Goal: Information Seeking & Learning: Find specific fact

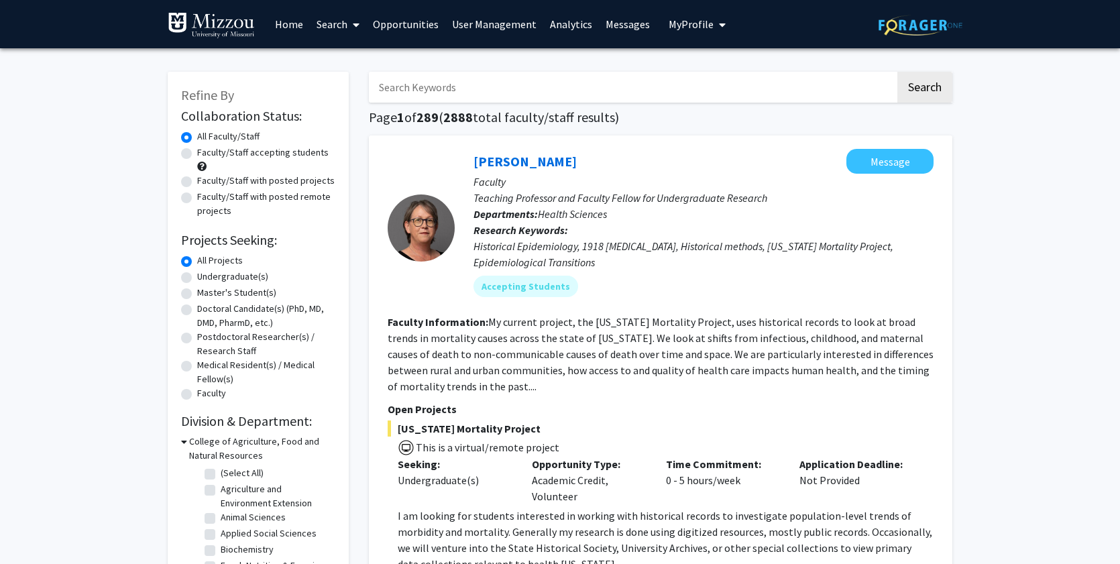
click at [464, 87] on input "Search Keywords" at bounding box center [632, 87] width 526 height 31
click at [897, 72] on button "Search" at bounding box center [924, 87] width 55 height 31
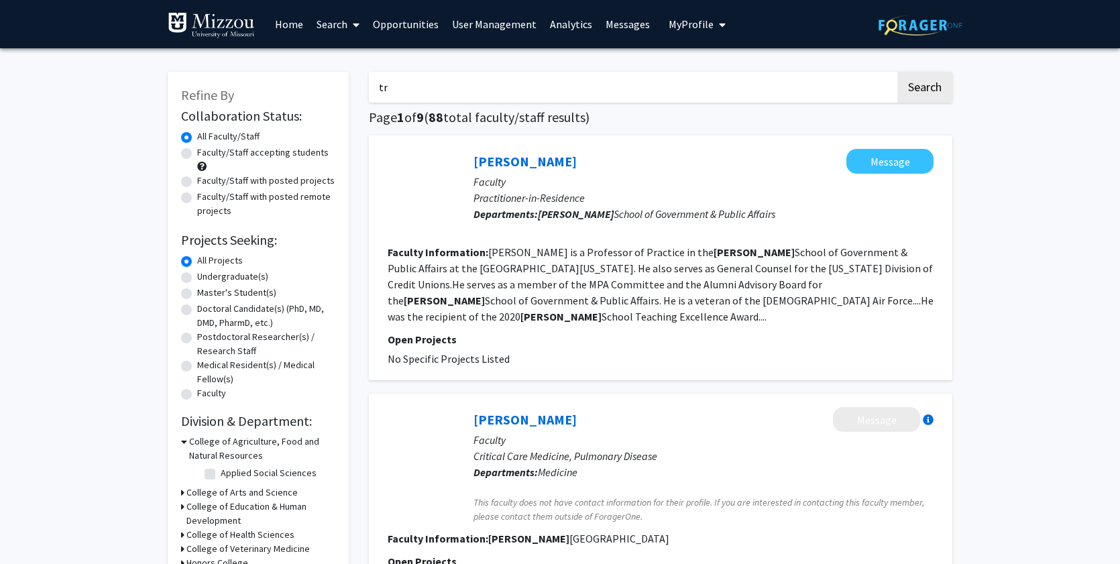
type input "t"
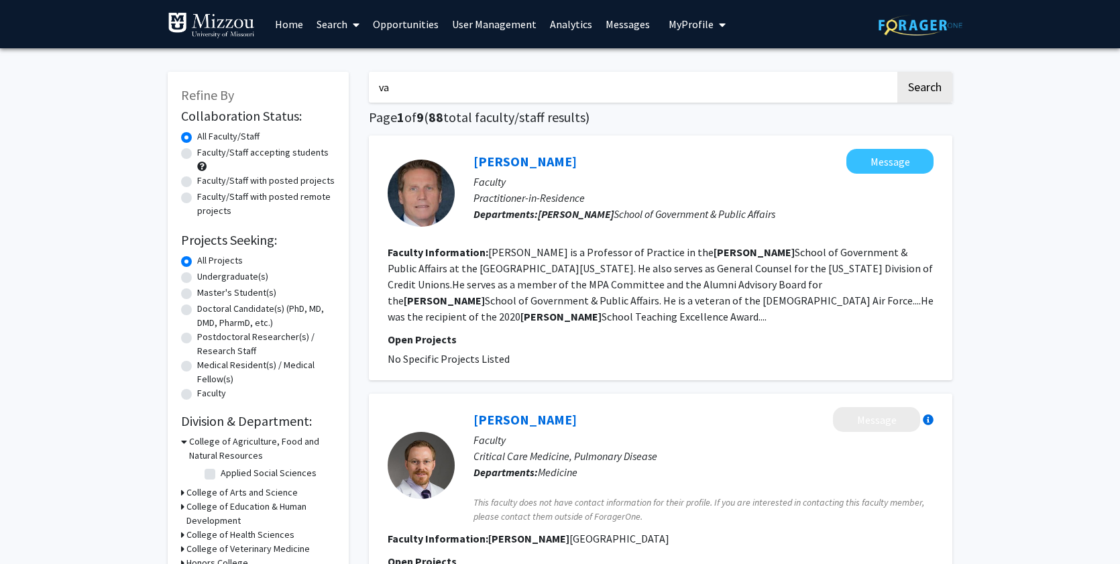
click at [897, 72] on button "Search" at bounding box center [924, 87] width 55 height 31
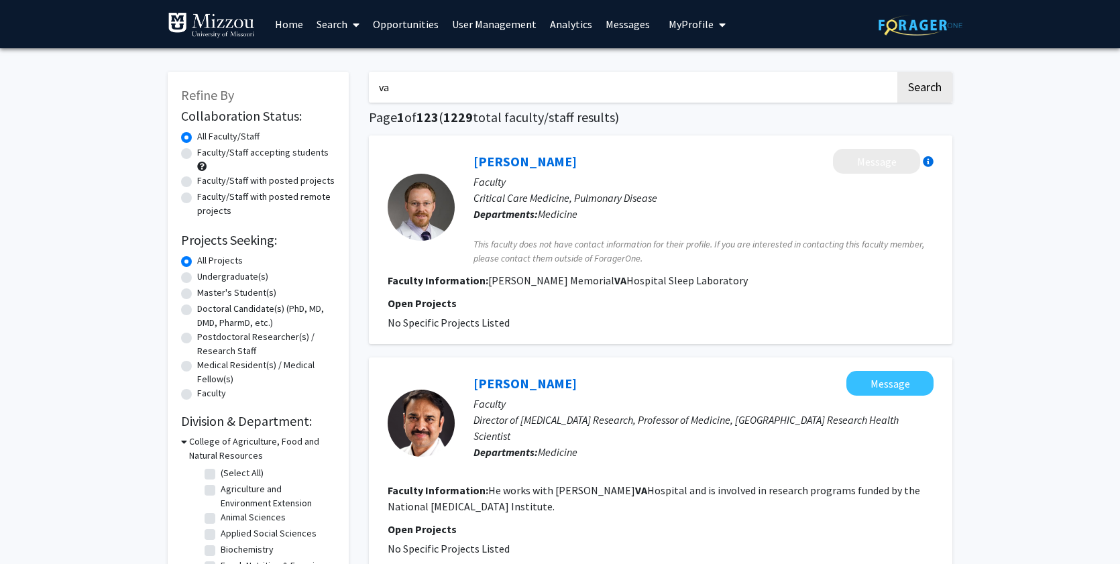
drag, startPoint x: 410, startPoint y: 87, endPoint x: 372, endPoint y: 91, distance: 39.1
click at [372, 91] on input "va" at bounding box center [632, 87] width 526 height 31
click at [897, 72] on button "Search" at bounding box center [924, 87] width 55 height 31
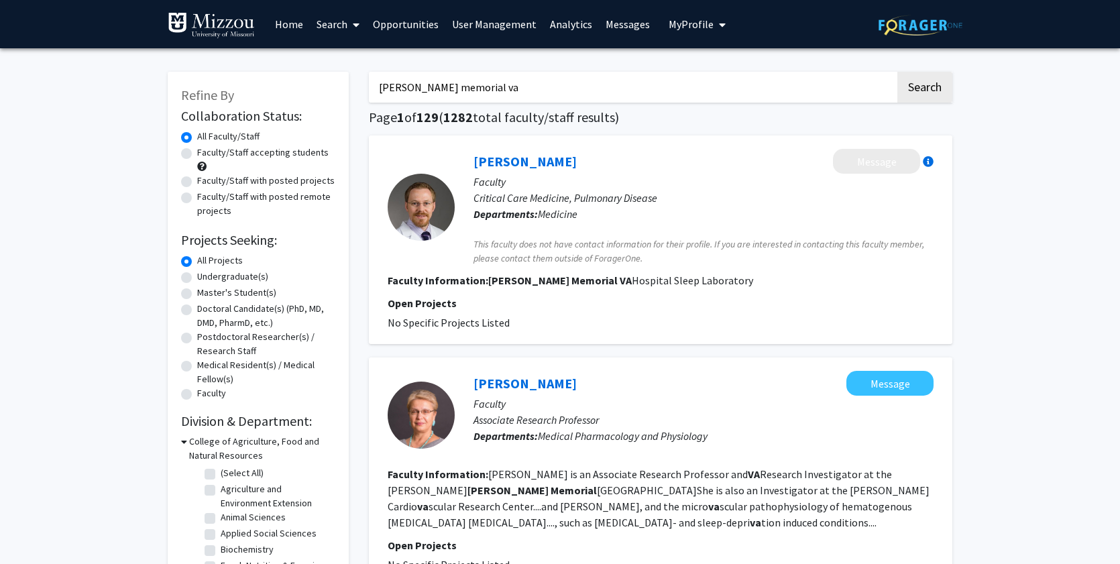
click at [487, 87] on input "[PERSON_NAME] memorial va" at bounding box center [632, 87] width 526 height 31
type input "[PERSON_NAME] memorial"
click at [897, 72] on button "Search" at bounding box center [924, 87] width 55 height 31
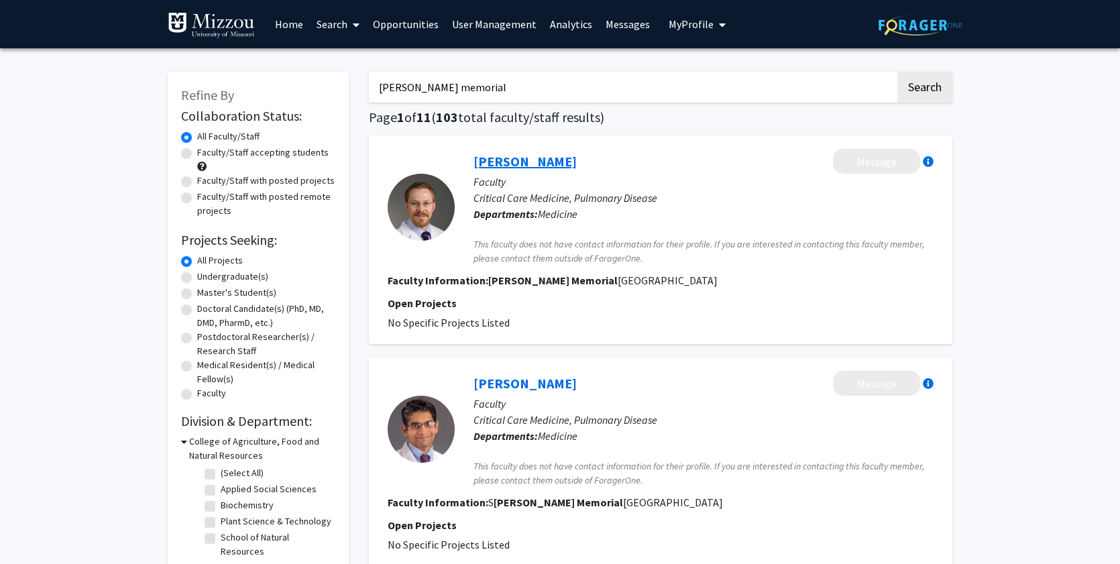
click at [545, 162] on link "[PERSON_NAME]" at bounding box center [524, 161] width 103 height 17
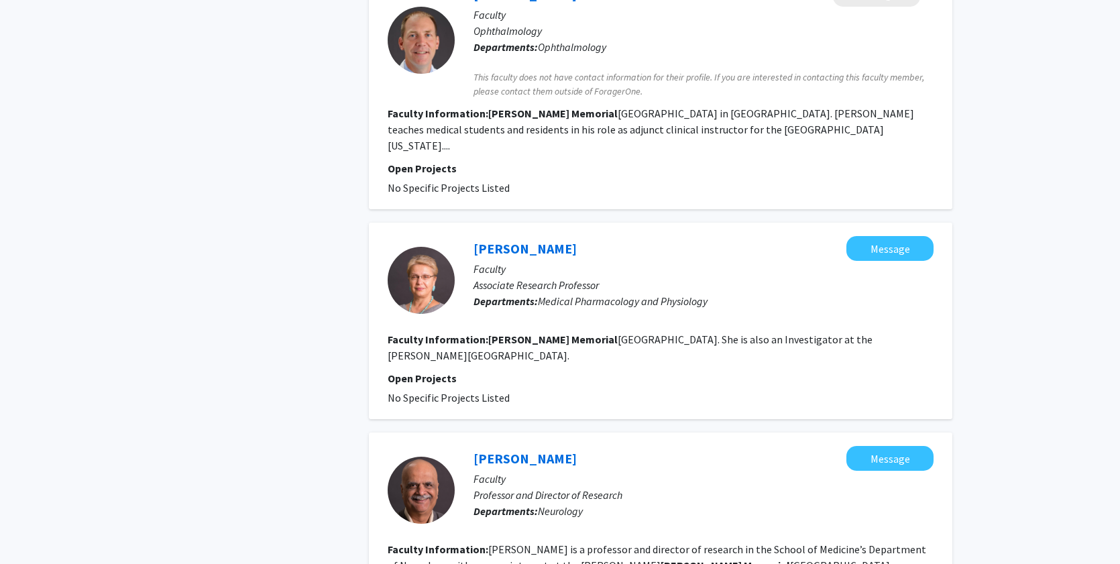
scroll to position [842, 0]
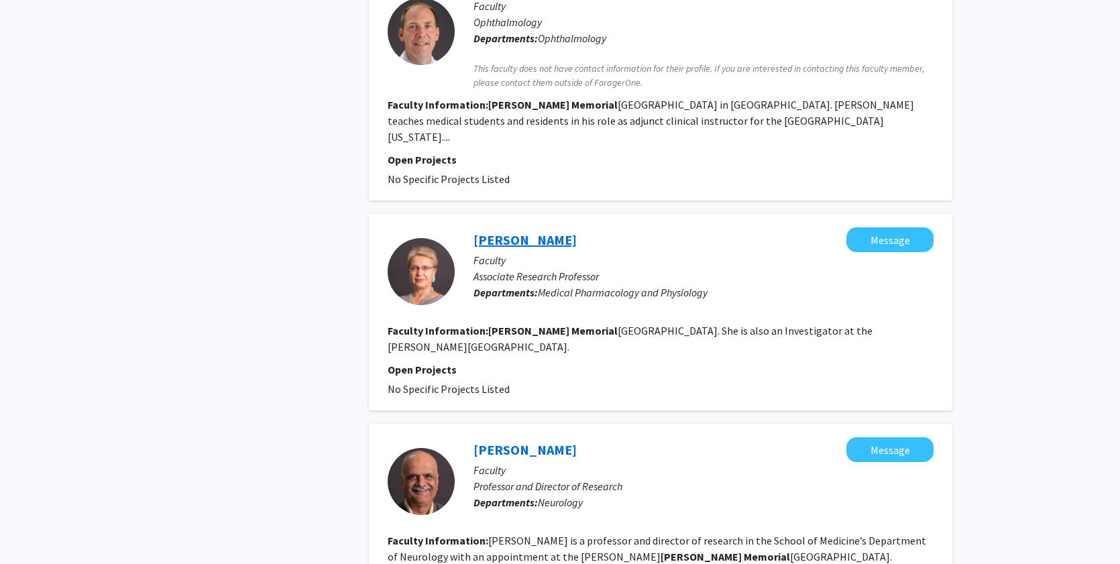
click at [515, 231] on link "[PERSON_NAME]" at bounding box center [524, 239] width 103 height 17
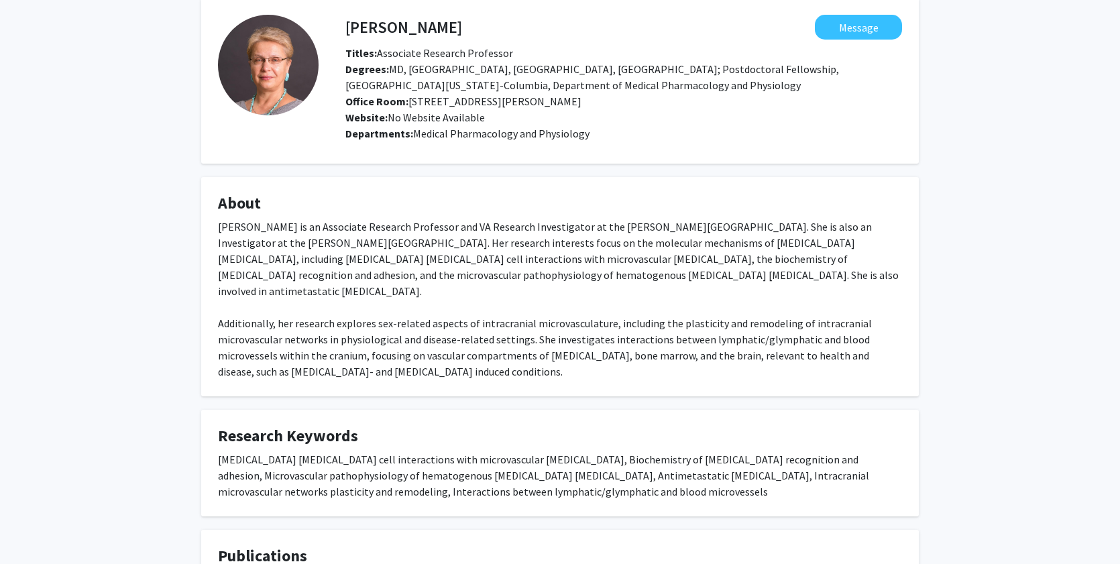
scroll to position [69, 0]
